Goal: Task Accomplishment & Management: Use online tool/utility

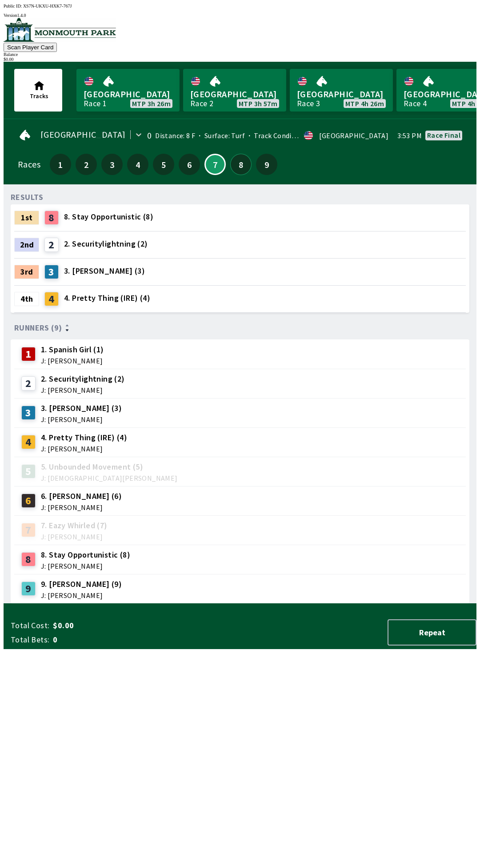
click at [239, 161] on button "8" at bounding box center [240, 164] width 21 height 21
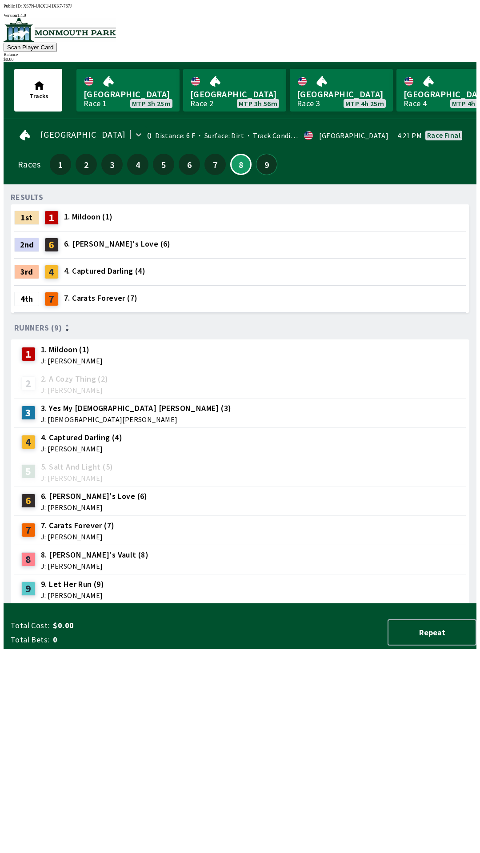
click at [262, 159] on button "9" at bounding box center [266, 164] width 21 height 21
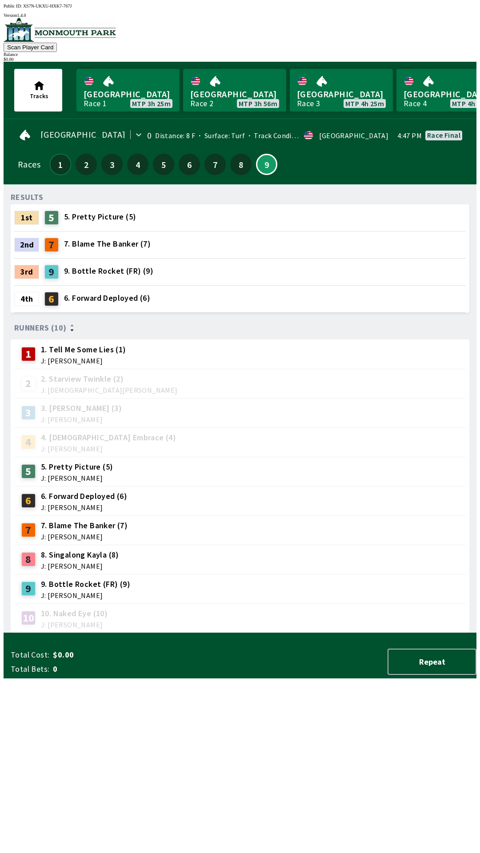
click at [59, 166] on button "1" at bounding box center [60, 164] width 21 height 21
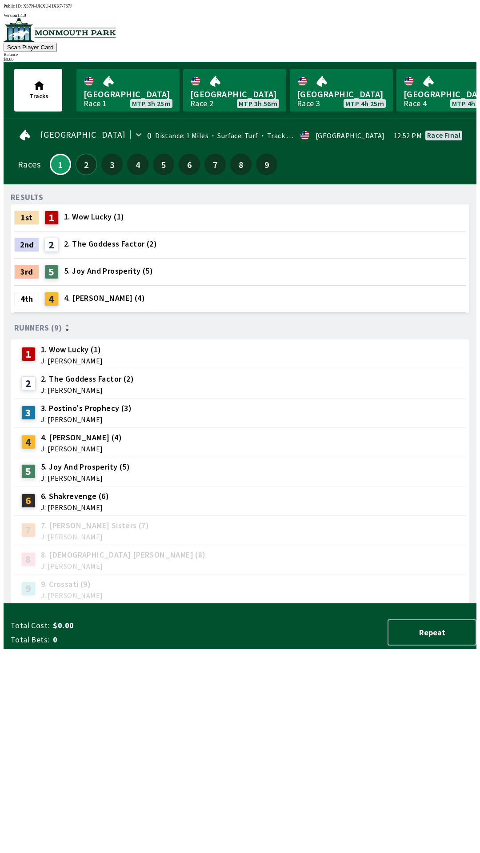
click at [77, 164] on button "2" at bounding box center [85, 164] width 21 height 21
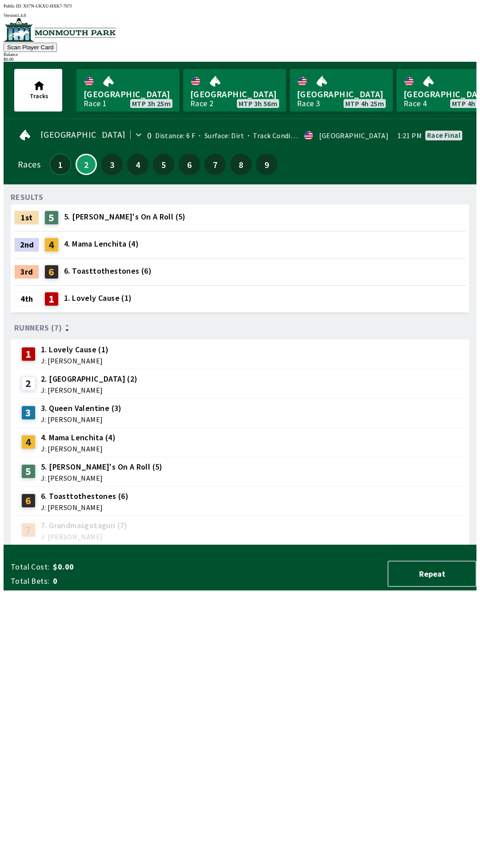
click at [57, 162] on button "1" at bounding box center [60, 164] width 21 height 21
